Goal: Task Accomplishment & Management: Manage account settings

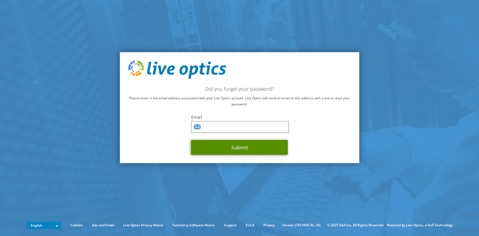
click at [219, 149] on button "Submit" at bounding box center [239, 147] width 97 height 15
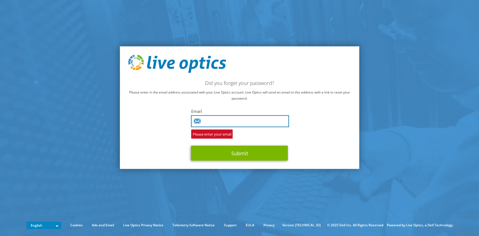
click at [208, 119] on input "text" at bounding box center [240, 121] width 98 height 12
type input "ariel.altman@xmpie.com"
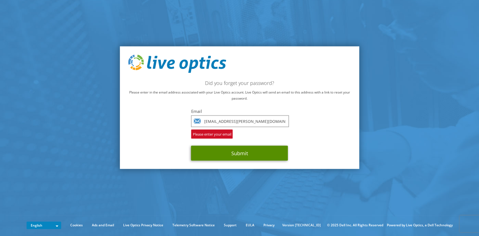
click at [251, 155] on button "Submit" at bounding box center [239, 152] width 97 height 15
